Goal: Connect with others: Participate in discussion

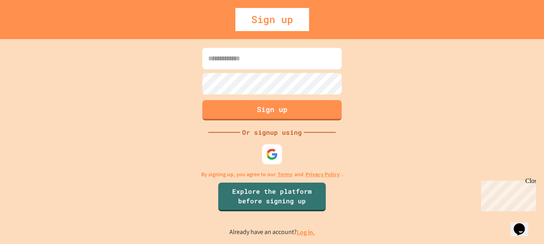
click at [239, 56] on input at bounding box center [271, 58] width 139 height 21
click at [273, 152] on img at bounding box center [271, 154] width 13 height 13
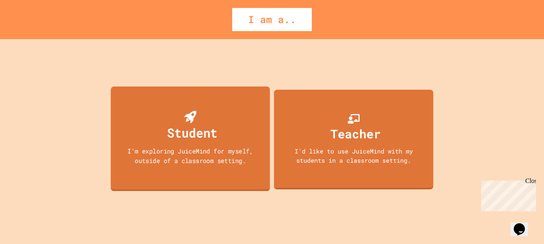
click at [131, 153] on div "I'm exploring JuiceMind for myself, outside of a classroom setting." at bounding box center [190, 155] width 143 height 19
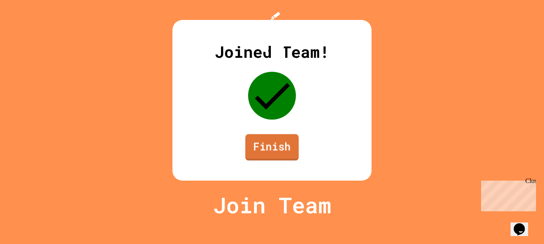
click at [279, 160] on link "Finish" at bounding box center [271, 147] width 53 height 26
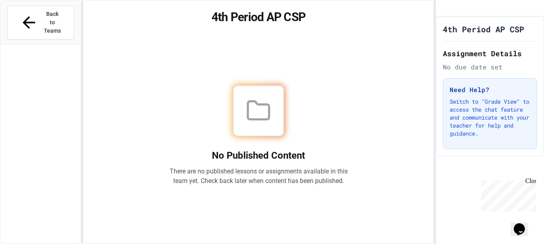
click at [258, 105] on icon at bounding box center [258, 110] width 25 height 25
click at [119, 12] on h1 "4th Period AP CSP" at bounding box center [258, 17] width 331 height 14
